Goal: Transaction & Acquisition: Purchase product/service

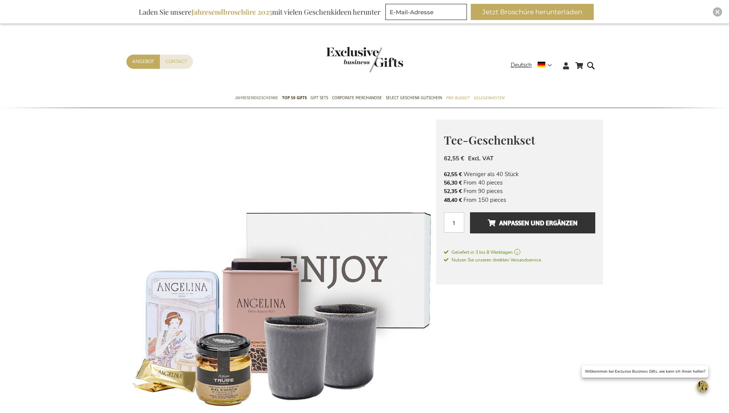
click at [274, 96] on span "Jahresendgeschenke" at bounding box center [256, 98] width 43 height 8
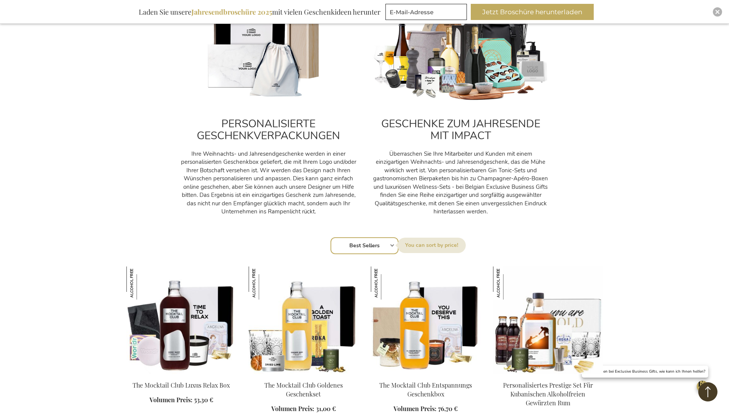
scroll to position [423, 0]
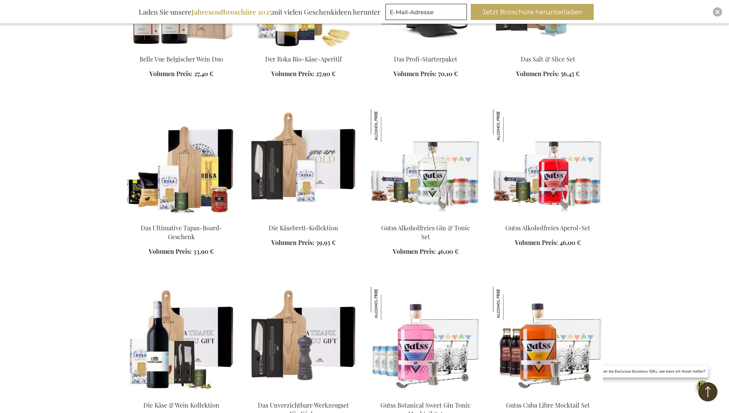
scroll to position [1807, 0]
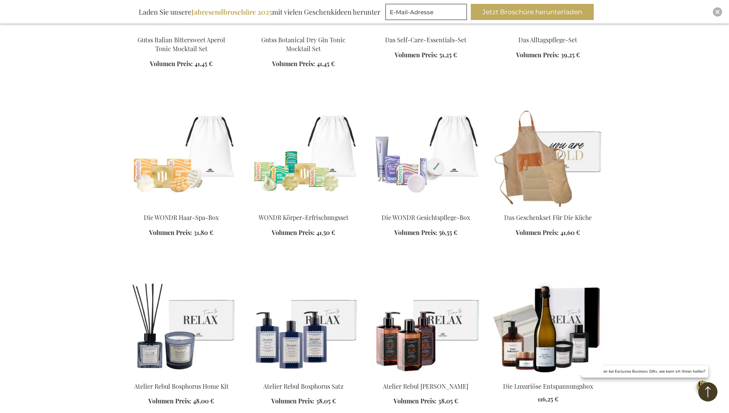
scroll to position [2499, 0]
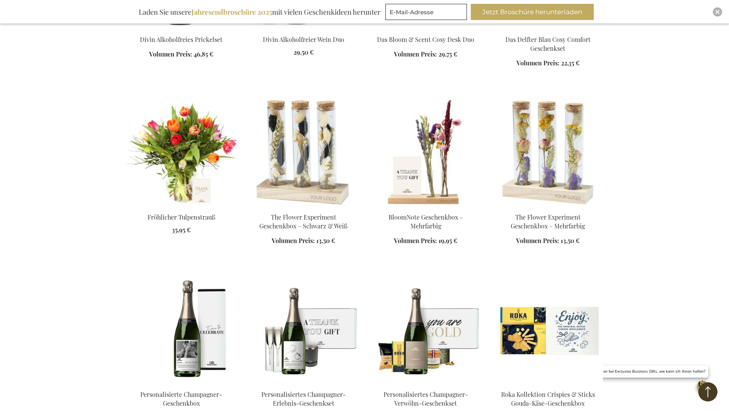
scroll to position [2998, 0]
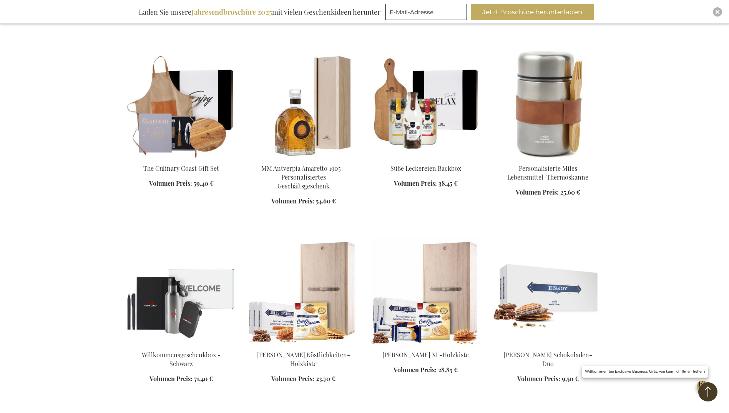
scroll to position [3498, 0]
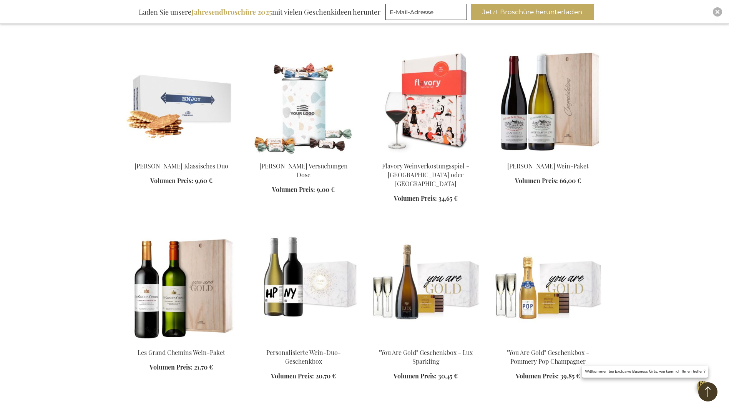
scroll to position [3767, 0]
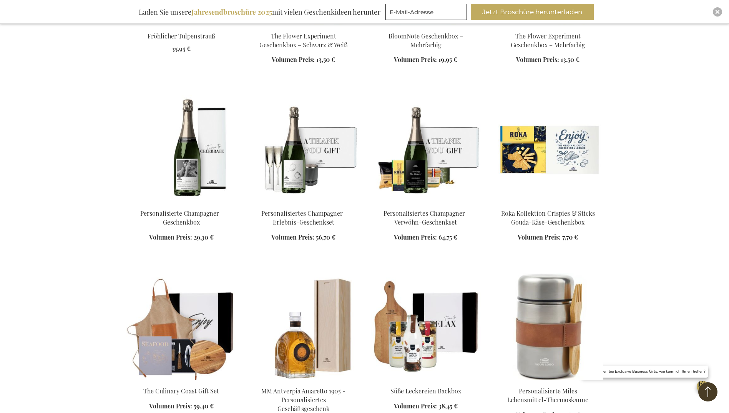
scroll to position [3075, 0]
